Goal: Task Accomplishment & Management: Manage account settings

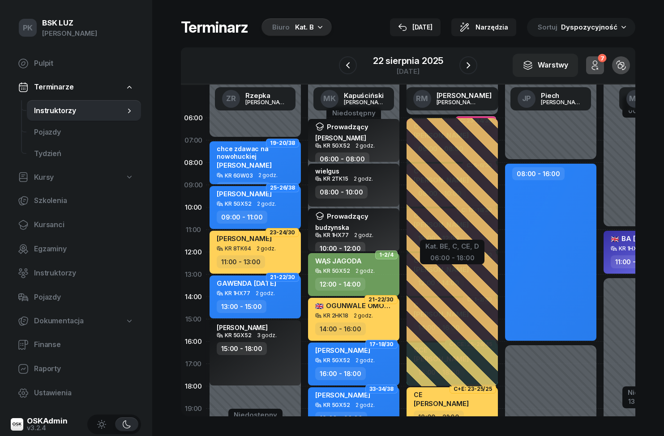
click at [43, 224] on span "Kursanci" at bounding box center [84, 225] width 100 height 12
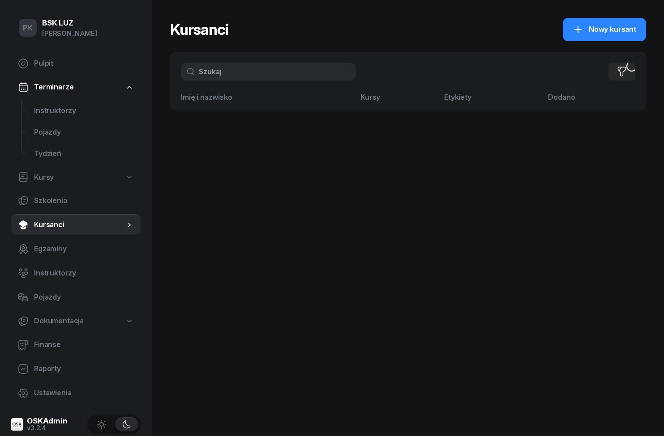
click at [277, 77] on input "text" at bounding box center [268, 72] width 175 height 18
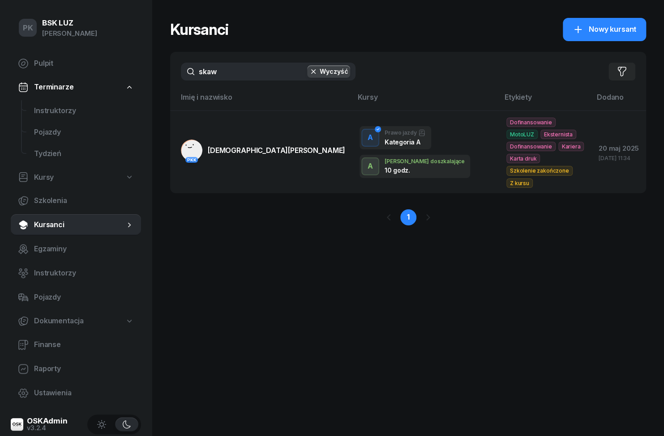
type input "skaw"
click at [256, 146] on span "[DEMOGRAPHIC_DATA][PERSON_NAME]" at bounding box center [276, 150] width 137 height 9
click at [624, 411] on div "Kursanci Nowy kursant skaw Wyczyść Filtruj Imię i nazwisko Kursy Etykiety [PERS…" at bounding box center [408, 218] width 512 height 436
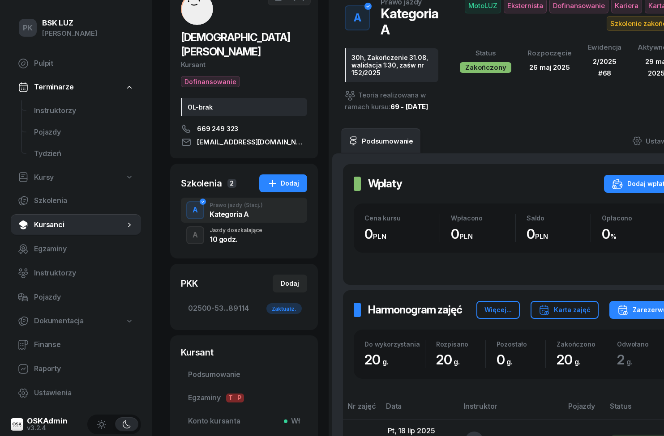
scroll to position [66, 0]
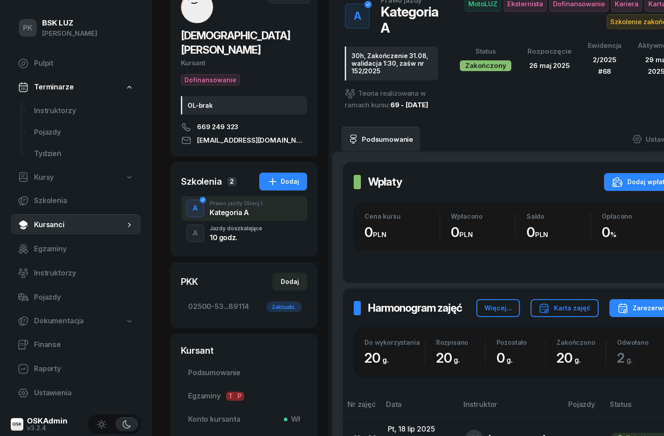
click at [202, 226] on div "button" at bounding box center [195, 234] width 16 height 16
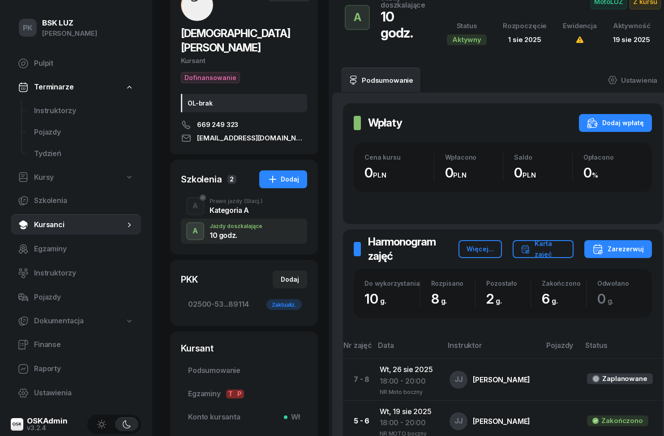
scroll to position [86, 0]
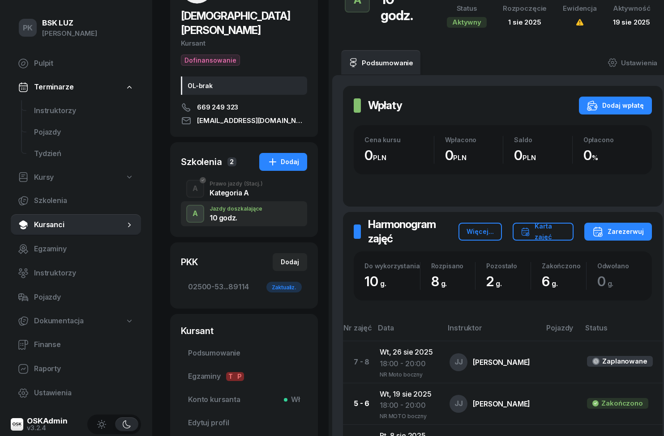
click at [412, 367] on div "18:00 - 20:00" at bounding box center [406, 364] width 55 height 12
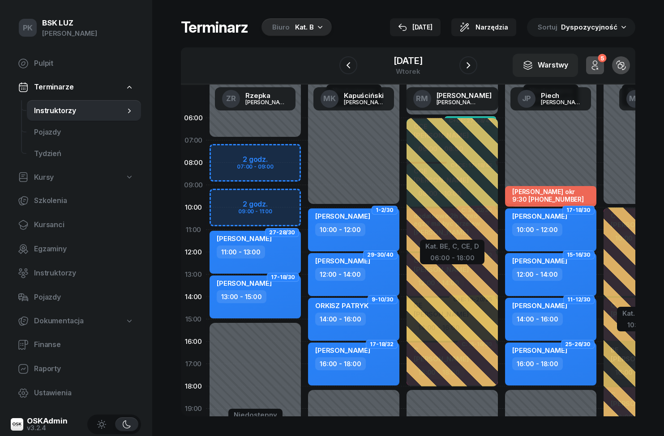
click at [305, 26] on div "Kat. B" at bounding box center [304, 27] width 19 height 11
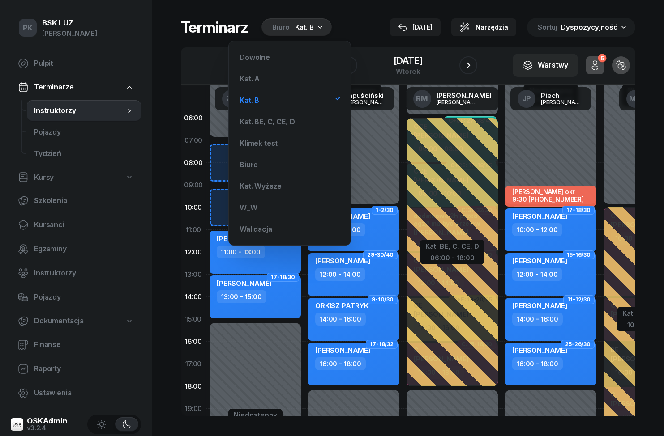
click at [294, 79] on div "Kat. A" at bounding box center [289, 79] width 107 height 18
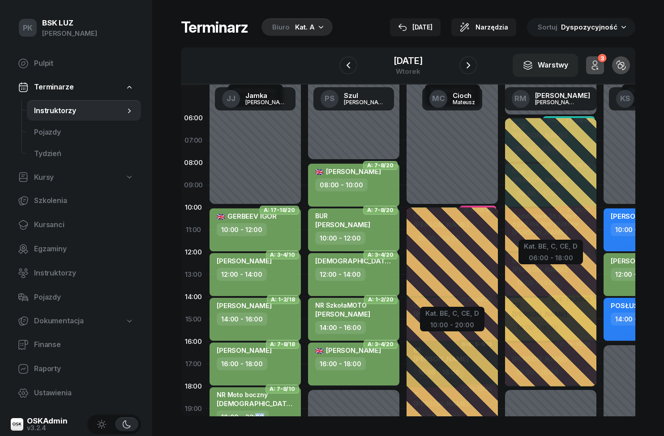
click at [304, 436] on div "Niedostępny 00:00 - 10:00 Niedostępny 20:00 - 23:59 A: 17-18/20 [PERSON_NAME] […" at bounding box center [353, 319] width 98 height 425
select select "20"
select select "22"
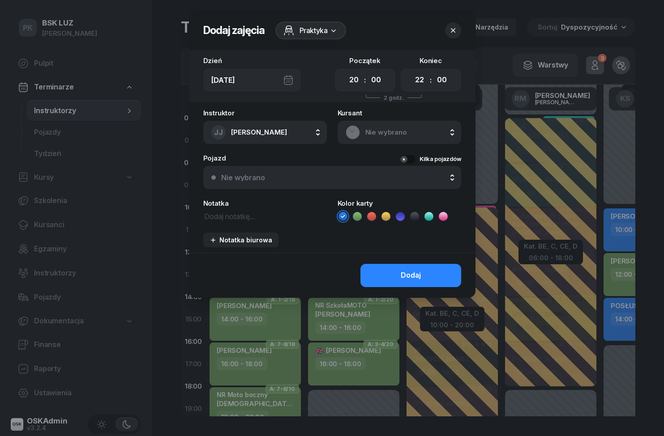
click at [281, 410] on div at bounding box center [332, 218] width 664 height 436
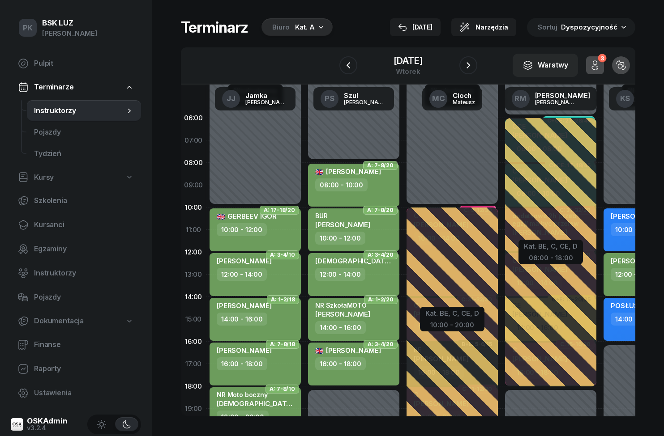
click at [281, 405] on span "[DEMOGRAPHIC_DATA][PERSON_NAME]" at bounding box center [283, 404] width 132 height 9
select select "18"
select select "20"
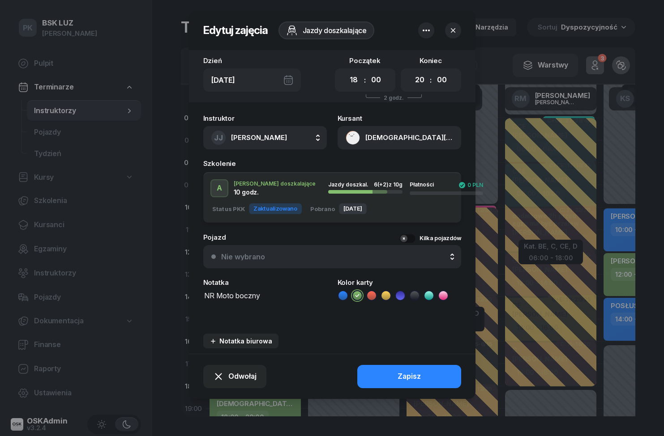
click at [257, 339] on div "Notatka biurowa" at bounding box center [240, 341] width 63 height 8
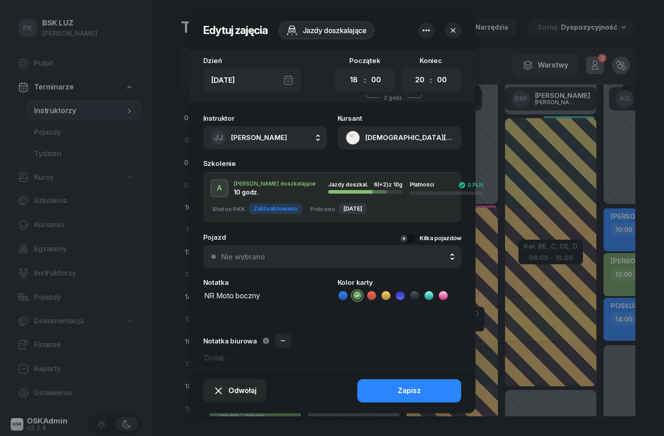
click at [257, 338] on div "Widoczna wyłącznie dla pracowników biurowych" at bounding box center [266, 341] width 18 height 18
click at [246, 389] on span "Odwołaj" at bounding box center [242, 391] width 28 height 12
click at [239, 337] on div "Kursant odwołał" at bounding box center [218, 339] width 53 height 12
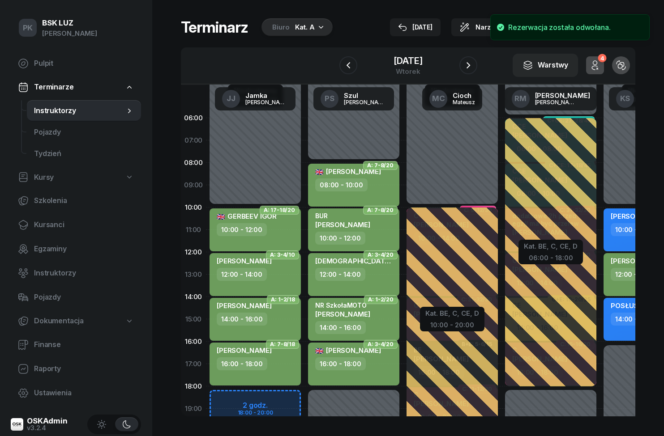
click at [37, 222] on span "Kursanci" at bounding box center [84, 225] width 100 height 12
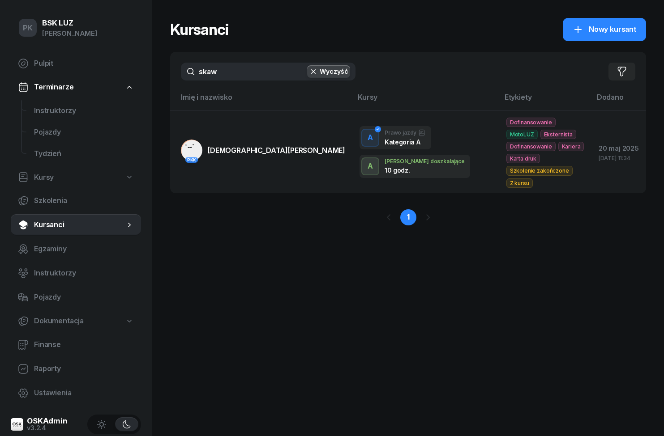
click at [266, 146] on span "[DEMOGRAPHIC_DATA][PERSON_NAME]" at bounding box center [276, 150] width 137 height 9
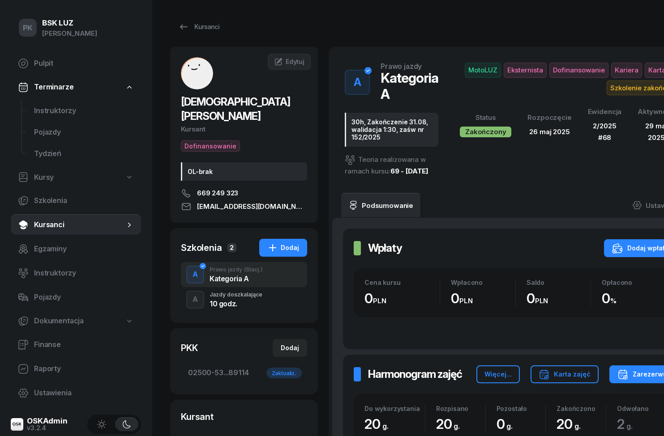
click at [262, 298] on div "10 godz." at bounding box center [235, 303] width 53 height 10
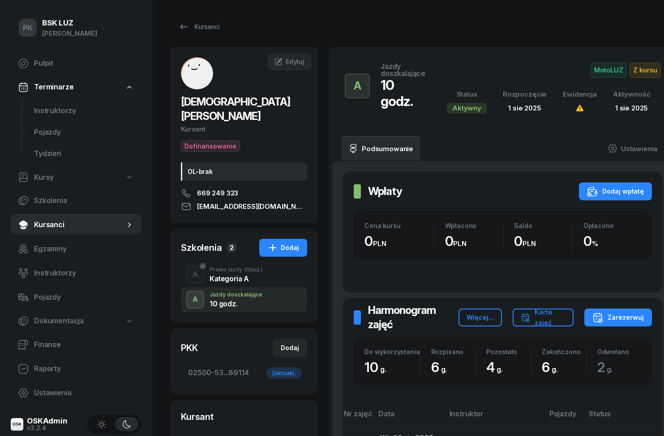
click at [642, 153] on link "Ustawienia" at bounding box center [632, 148] width 64 height 25
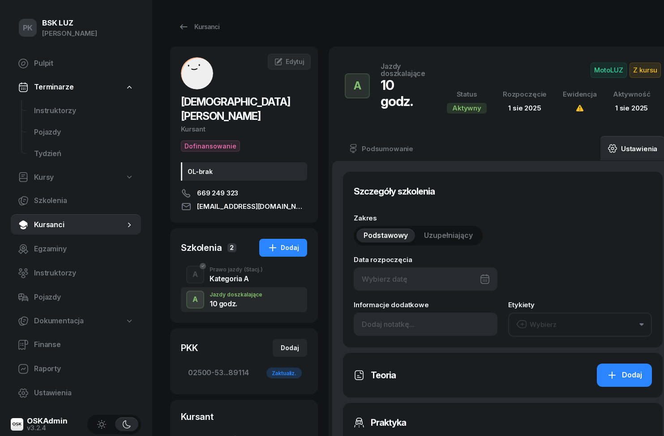
type input "[DATE]"
type input "10"
type input "2/2025"
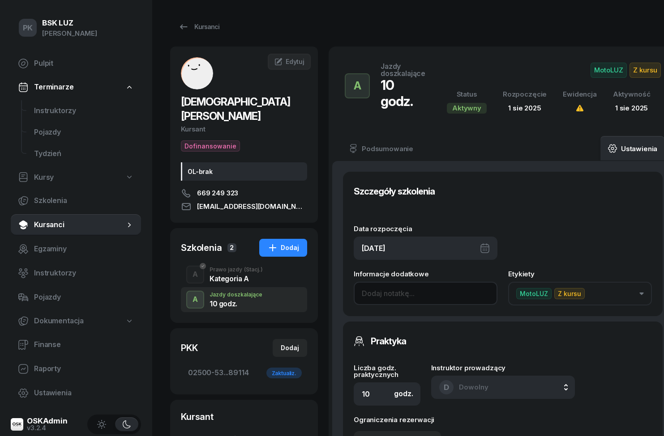
click at [412, 299] on input at bounding box center [426, 293] width 144 height 23
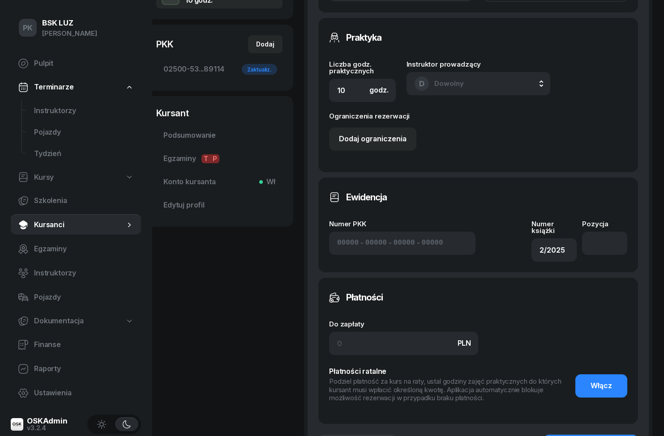
scroll to position [346, 25]
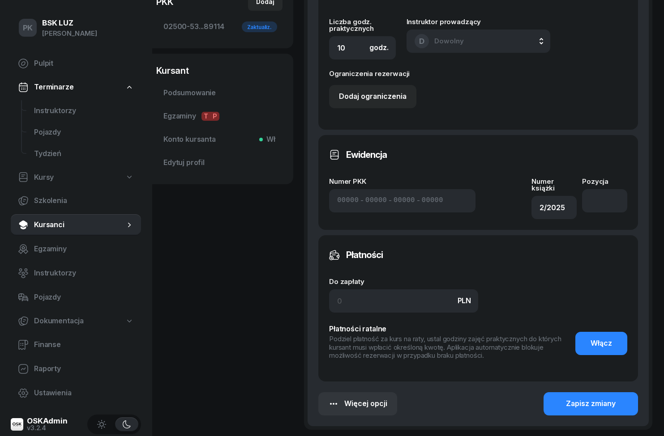
type input "Kursant 23.08 zdał egzamin, zrezygnował z 4h."
click at [601, 407] on div "Zapisz zmiany" at bounding box center [591, 404] width 50 height 12
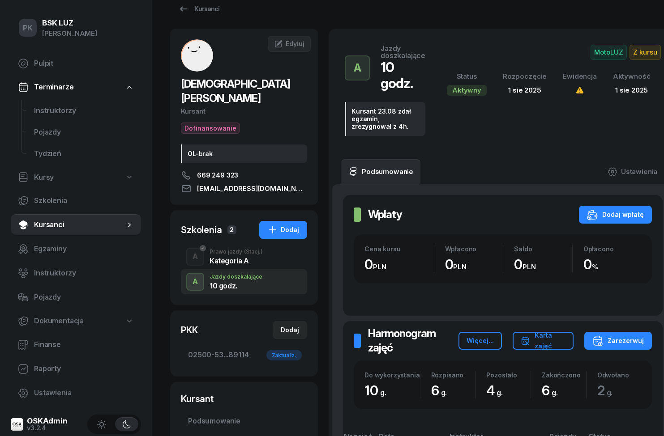
scroll to position [18, 0]
click at [201, 248] on div "button" at bounding box center [195, 256] width 16 height 16
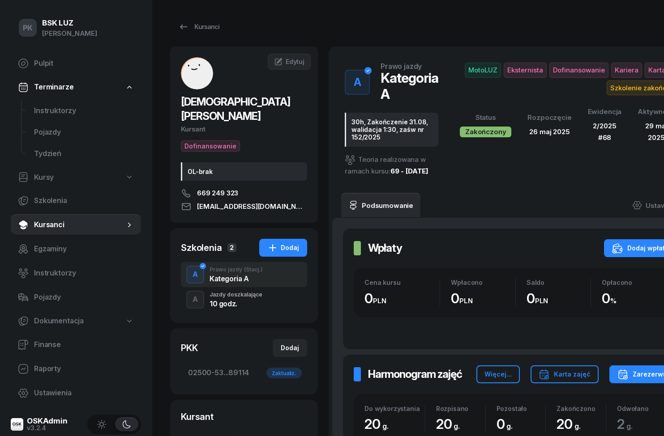
click at [195, 292] on div "A" at bounding box center [195, 299] width 13 height 15
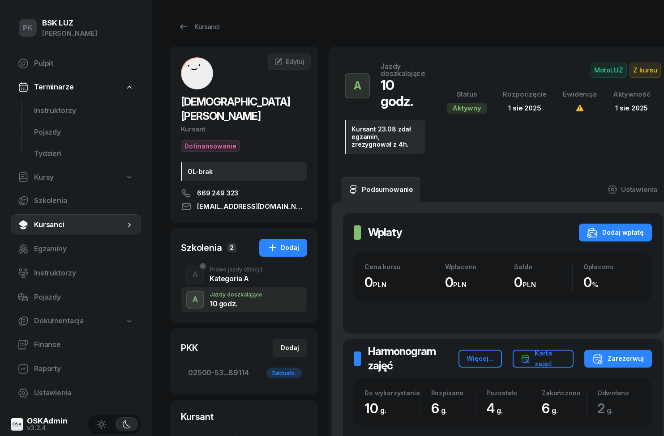
click at [632, 74] on span "Z kursu" at bounding box center [644, 70] width 31 height 15
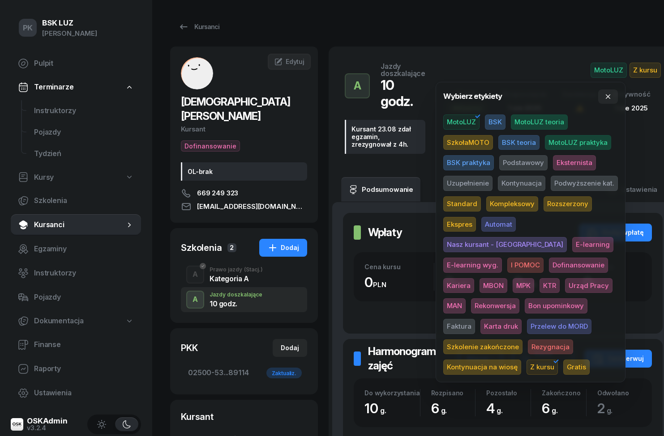
click at [558, 360] on span "Z kursu" at bounding box center [541, 367] width 31 height 15
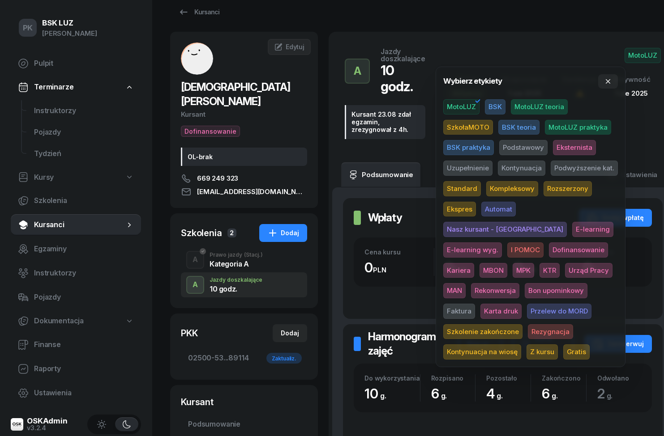
scroll to position [14, 0]
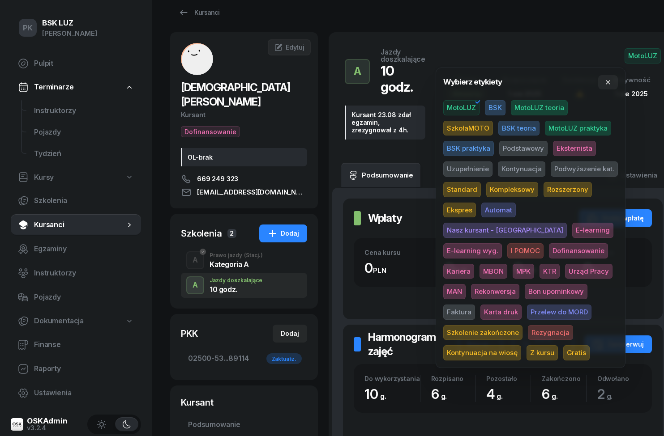
click at [522, 325] on span "Szkolenie zakończone" at bounding box center [482, 332] width 79 height 15
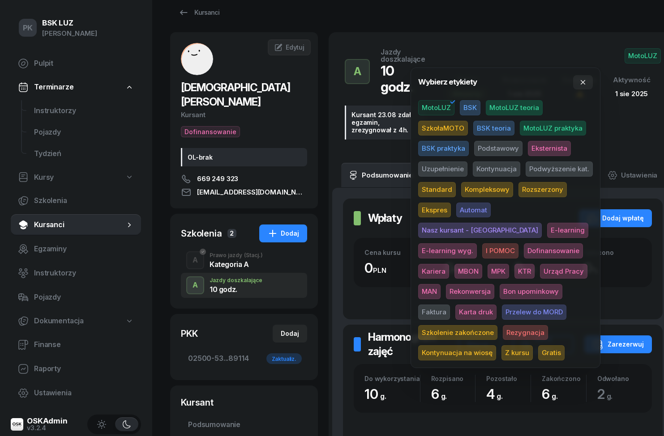
scroll to position [14, 25]
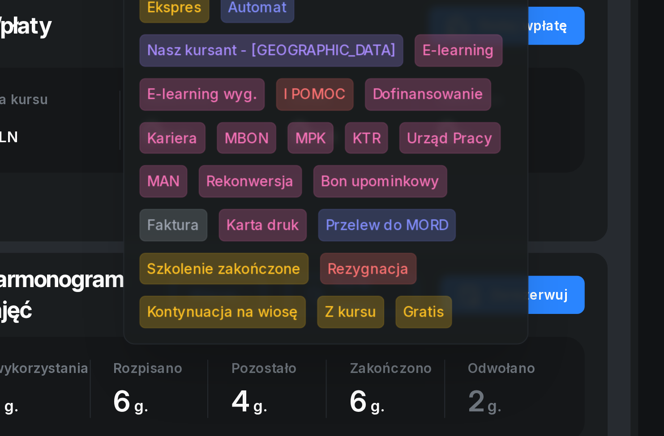
click at [418, 325] on span "Szkolenie zakończone" at bounding box center [457, 332] width 79 height 15
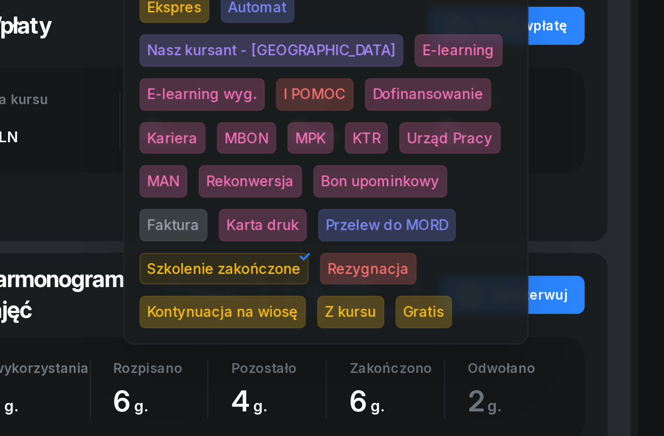
click at [501, 345] on span "Z kursu" at bounding box center [516, 352] width 31 height 15
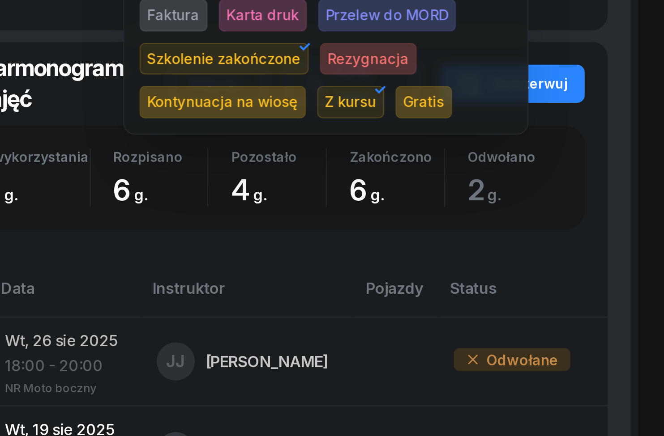
scroll to position [106, 25]
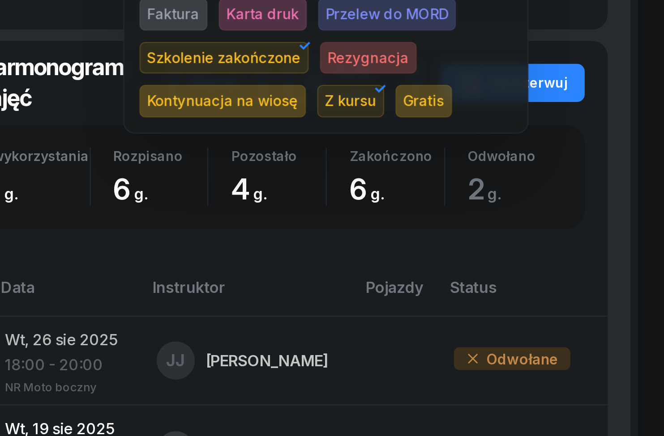
click at [299, 102] on div "Kursanci [DEMOGRAPHIC_DATA][PERSON_NAME] Dofinansowanie OL-brak 669 249 323 [EM…" at bounding box center [398, 246] width 542 height 705
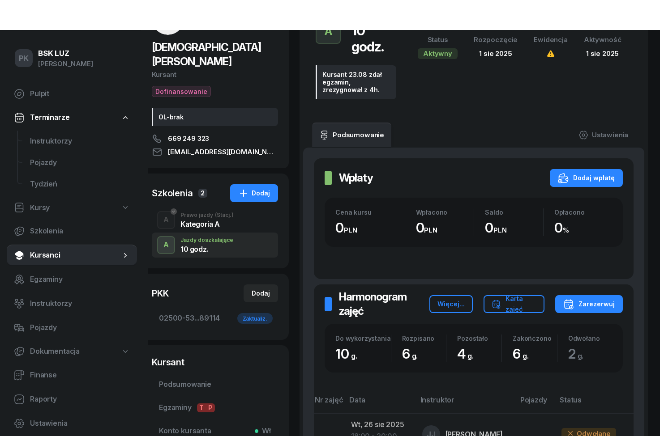
scroll to position [0, 25]
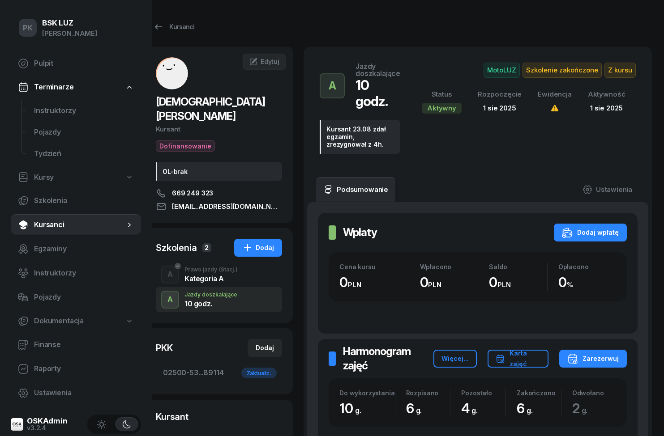
click at [36, 388] on span "Ustawienia" at bounding box center [84, 394] width 100 height 12
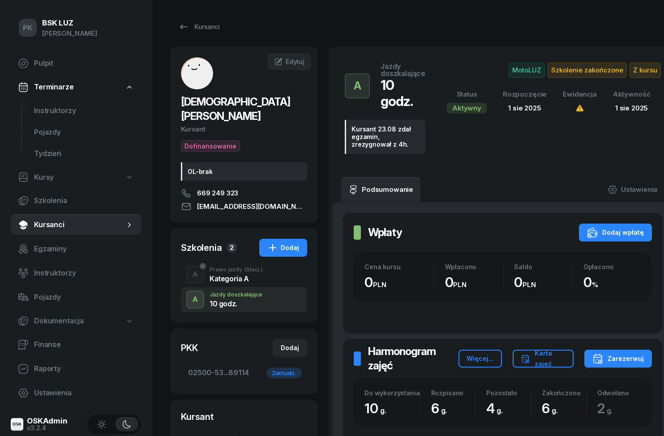
select select "06:00"
select select "22:00"
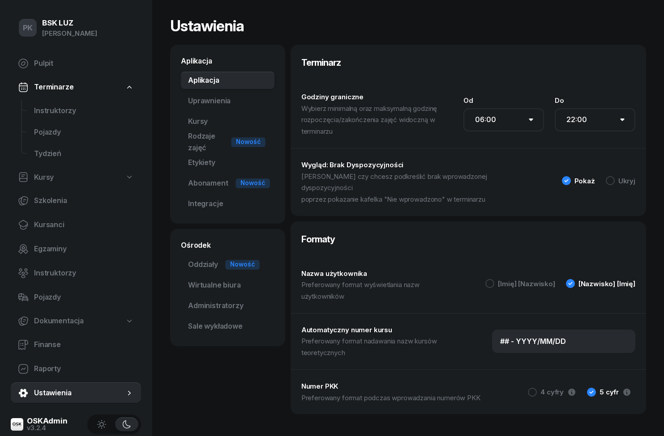
click at [219, 146] on link "Rodzaje zajęć Nowość" at bounding box center [228, 142] width 94 height 18
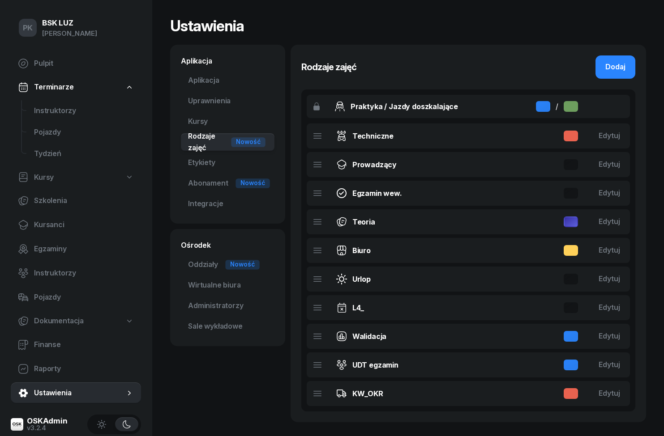
scroll to position [38, 0]
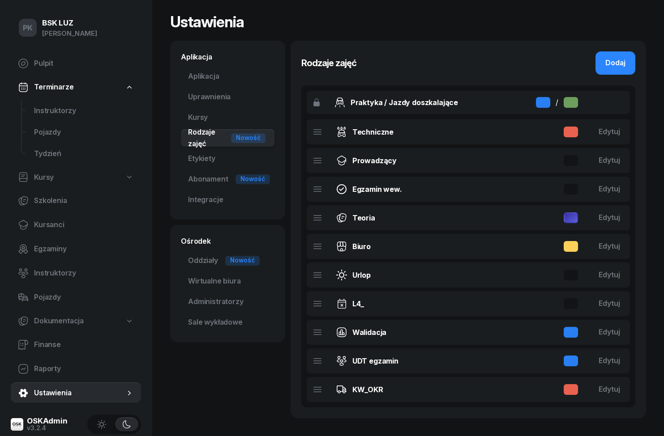
click at [614, 269] on div "Edytuj" at bounding box center [608, 275] width 21 height 12
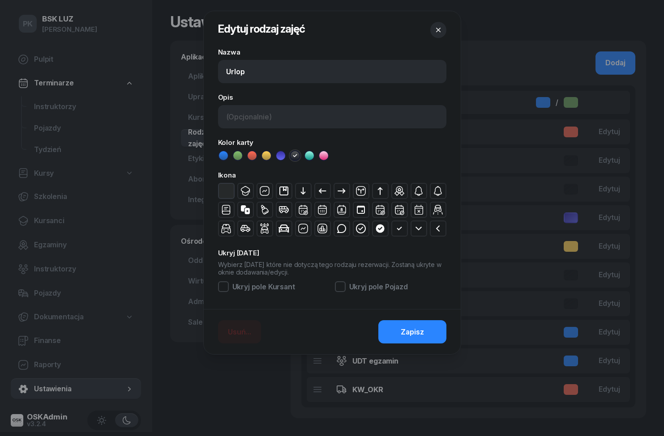
click at [324, 158] on icon at bounding box center [323, 155] width 9 height 9
click at [422, 336] on span "Zapisz" at bounding box center [412, 333] width 23 height 12
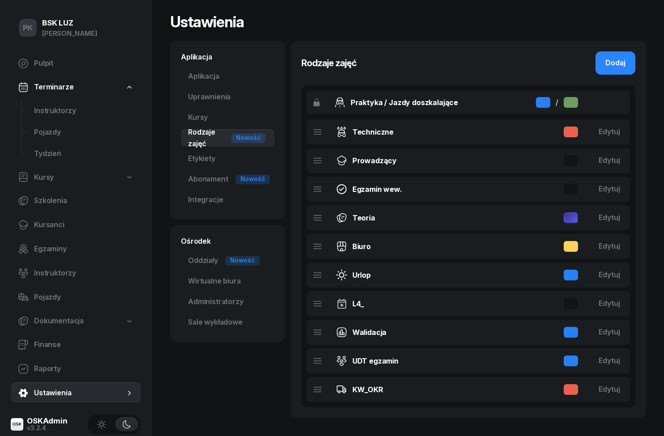
click at [213, 252] on link "Oddziały Nowość" at bounding box center [228, 261] width 94 height 18
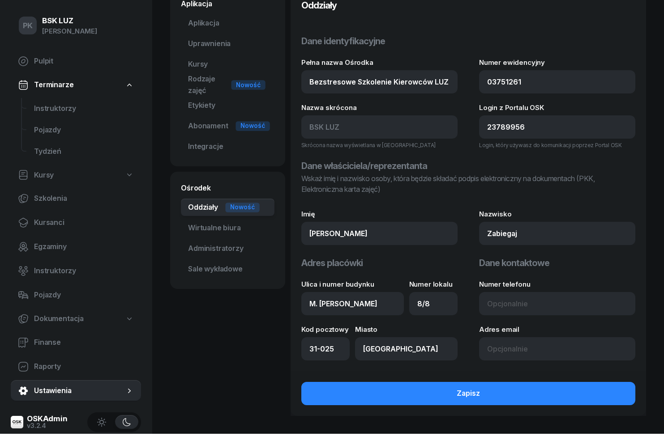
scroll to position [41, 0]
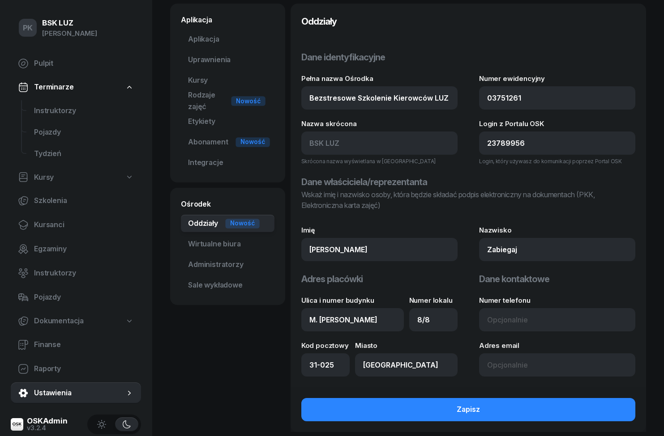
click at [240, 145] on div "Nowość" at bounding box center [252, 142] width 34 height 10
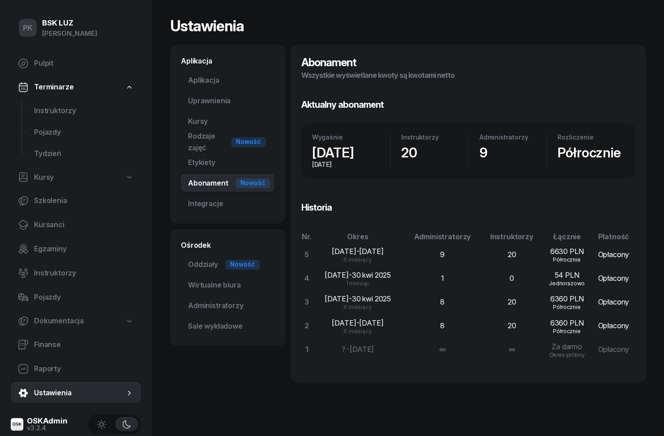
click at [217, 161] on link "Etykiety" at bounding box center [228, 163] width 94 height 18
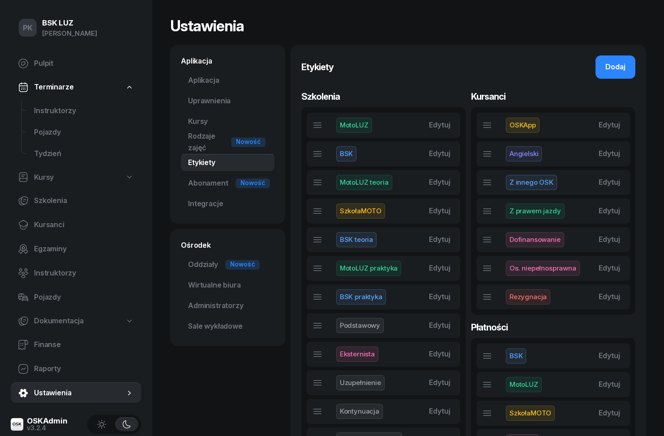
click at [38, 226] on span "Kursanci" at bounding box center [84, 225] width 100 height 12
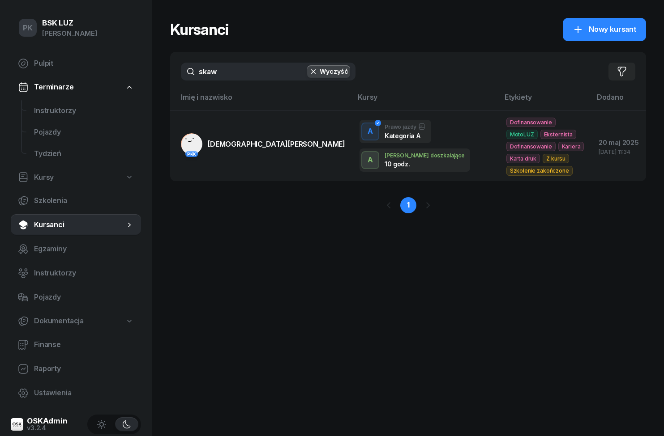
click at [226, 140] on span "[DEMOGRAPHIC_DATA][PERSON_NAME]" at bounding box center [276, 144] width 137 height 9
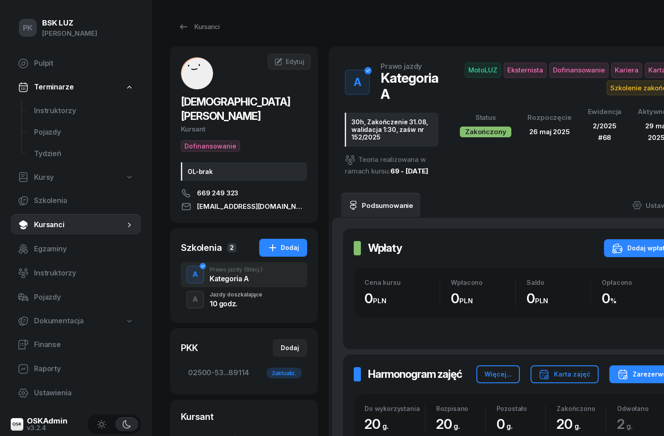
click at [259, 300] on div "10 godz." at bounding box center [235, 303] width 53 height 7
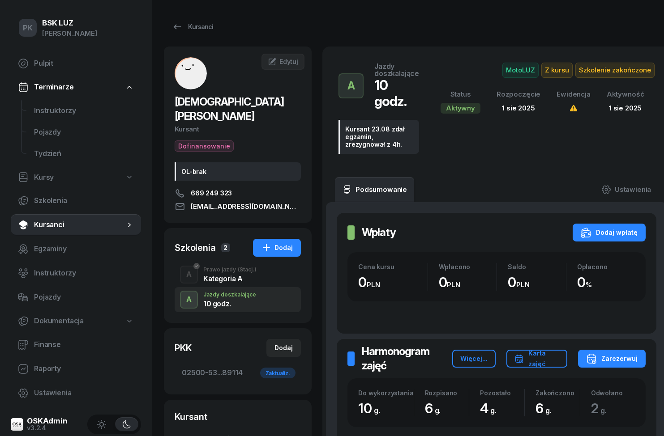
scroll to position [0, 25]
